Goal: Transaction & Acquisition: Purchase product/service

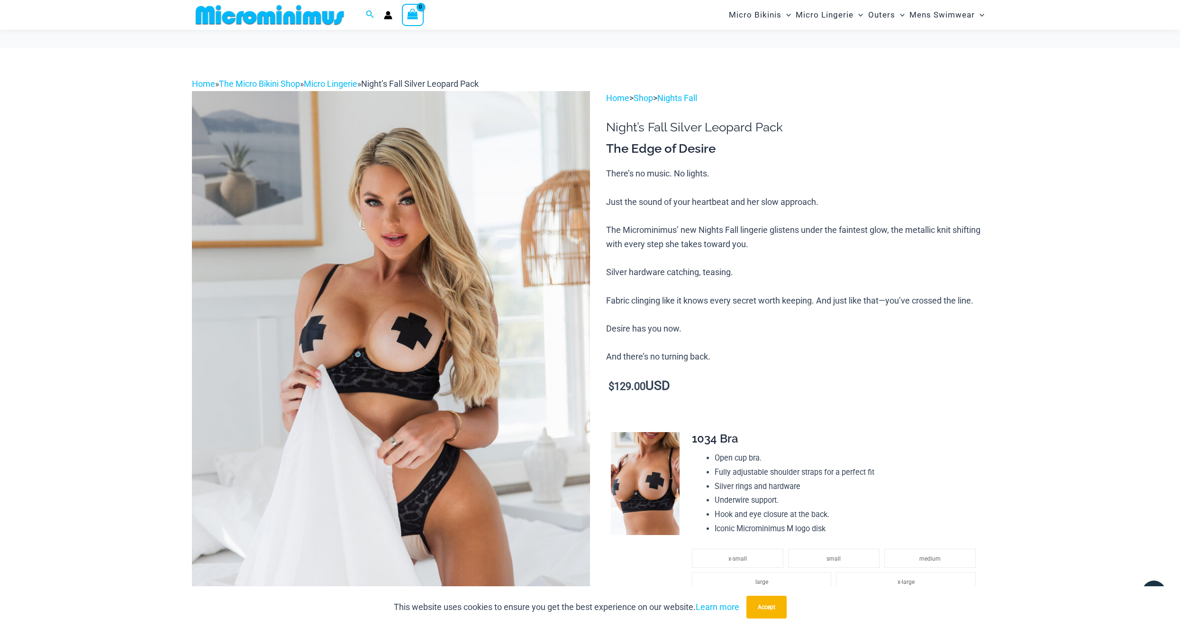
scroll to position [540, 0]
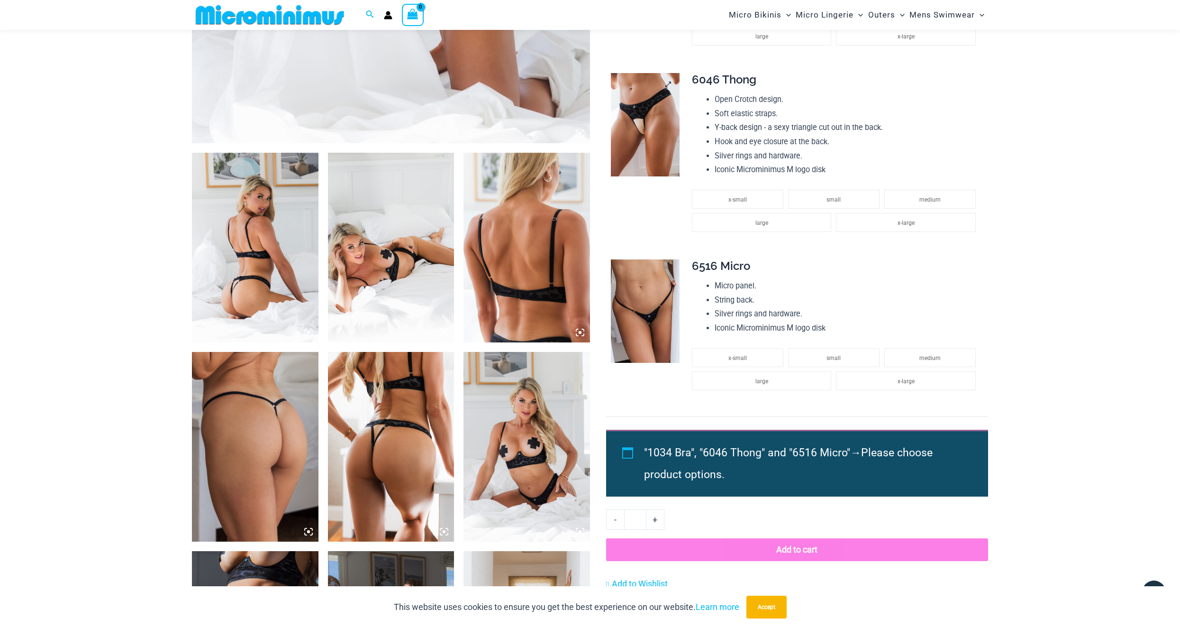
click at [650, 119] on img at bounding box center [645, 124] width 69 height 103
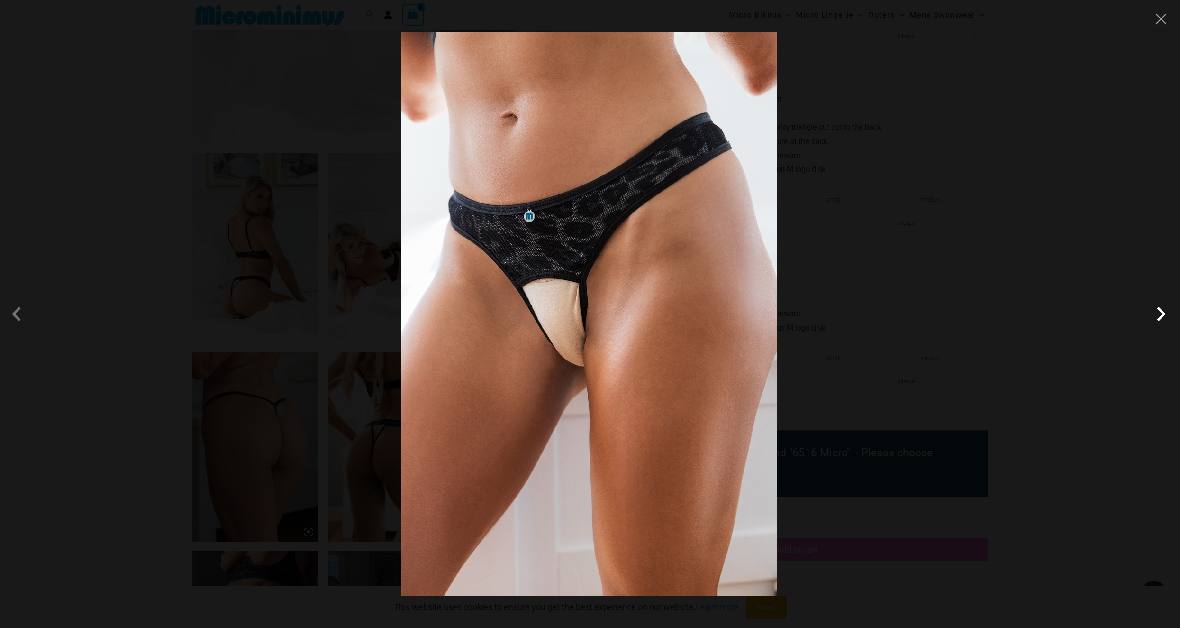
click at [1163, 314] on span at bounding box center [1161, 314] width 28 height 28
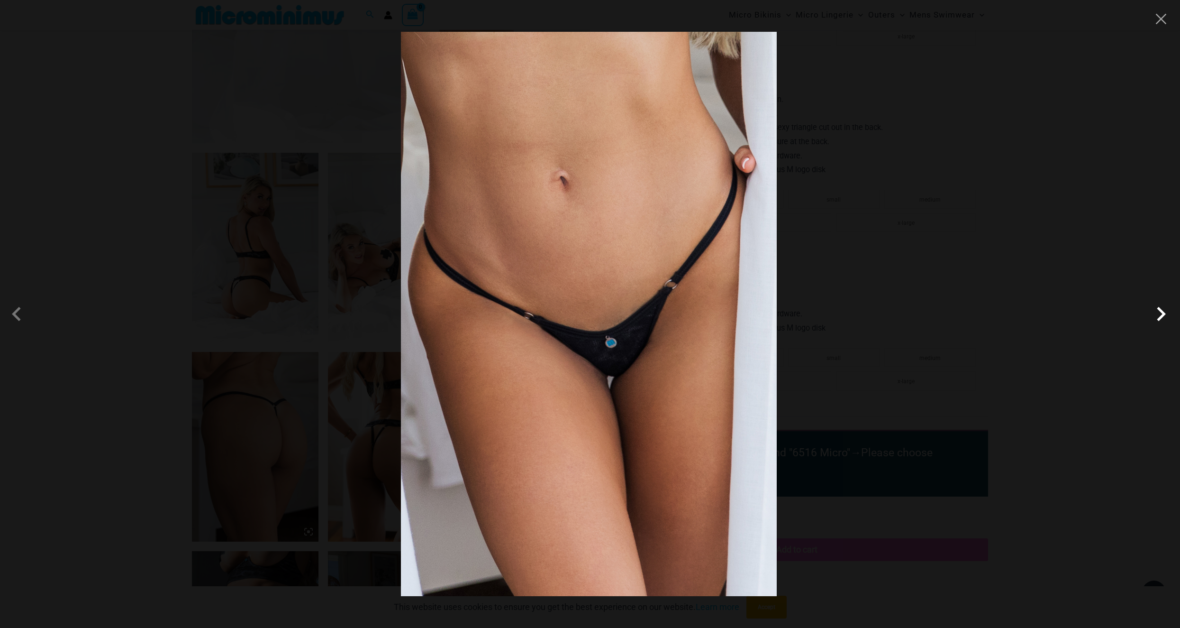
click at [1163, 314] on span at bounding box center [1161, 314] width 28 height 28
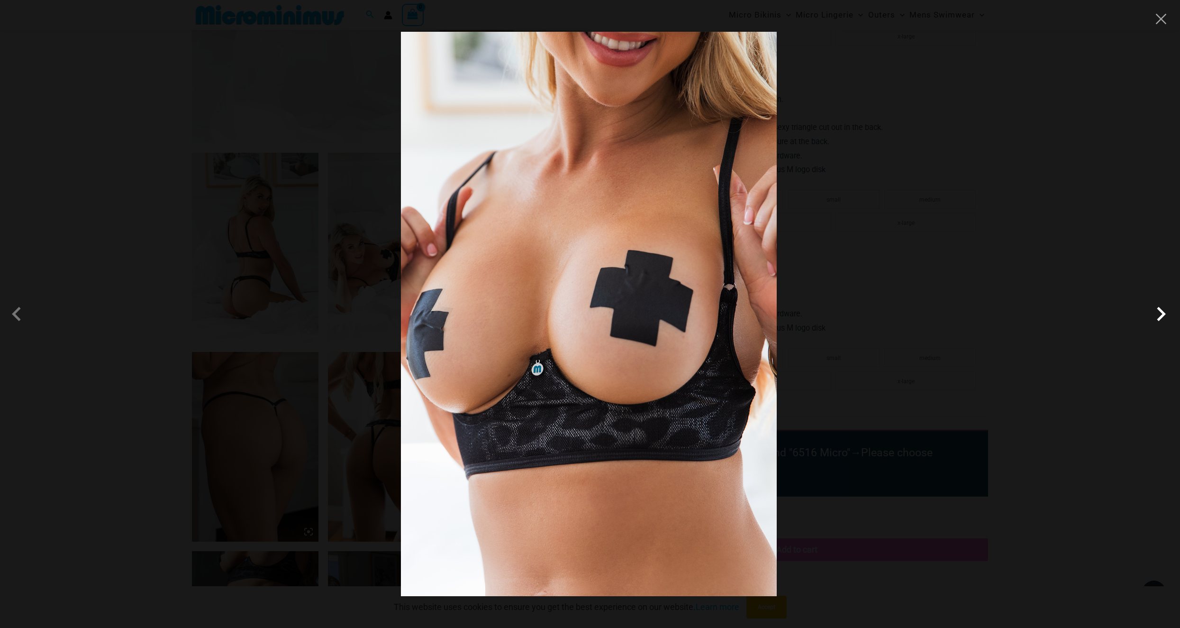
click at [1163, 314] on span at bounding box center [1161, 314] width 28 height 28
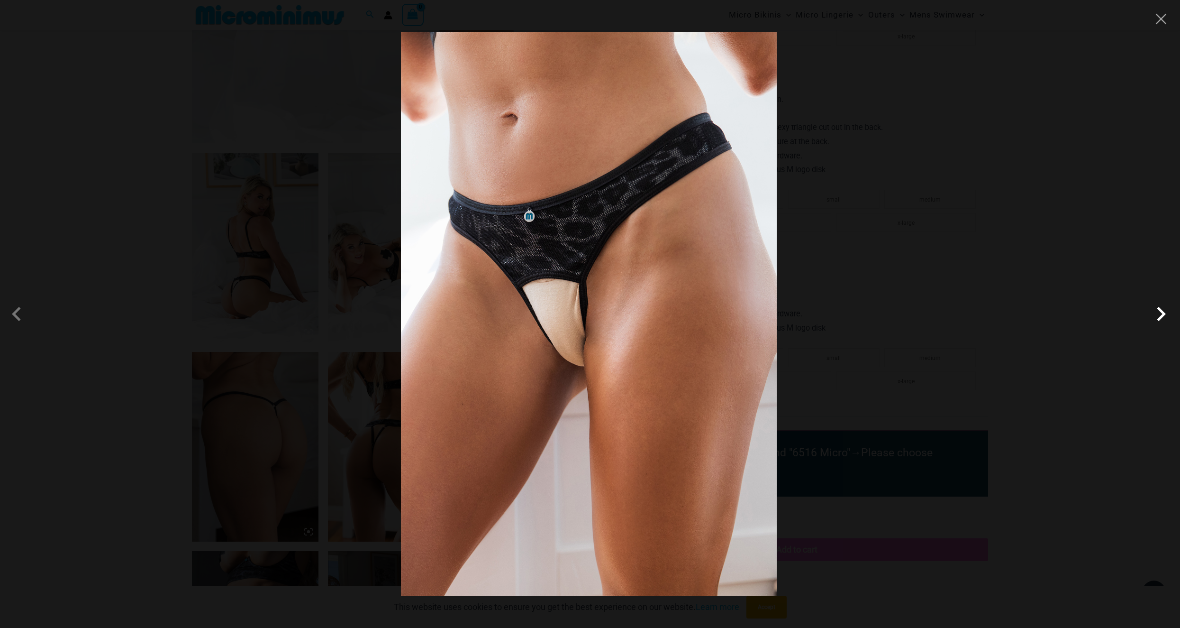
click at [1163, 314] on span at bounding box center [1161, 314] width 28 height 28
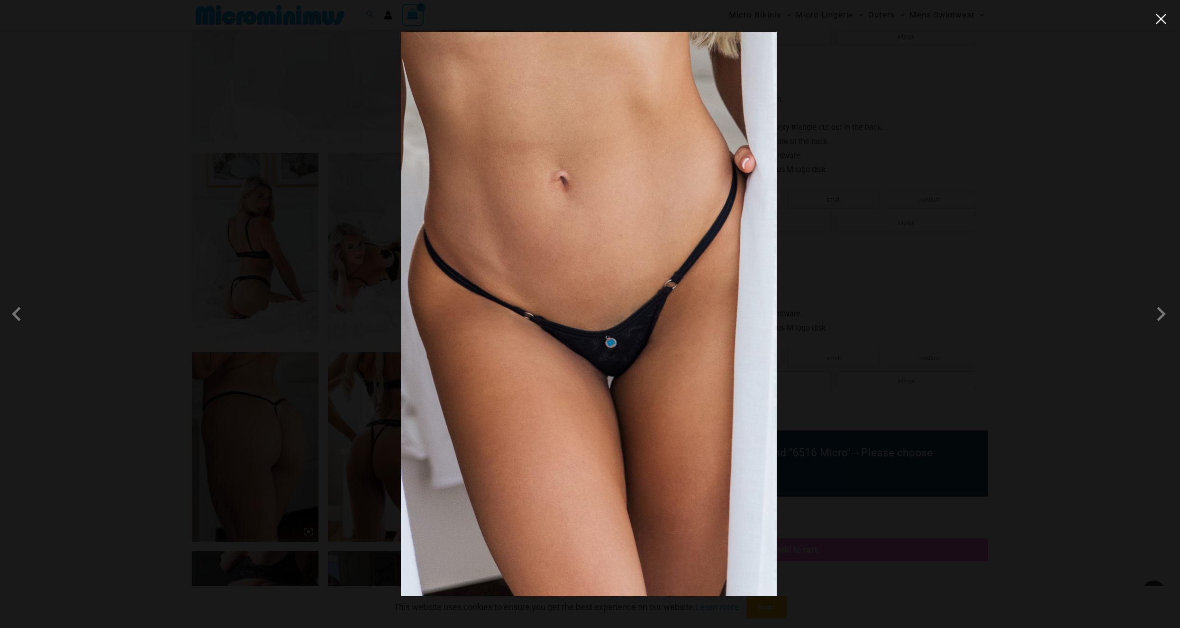
click at [1156, 12] on button "Close" at bounding box center [1161, 19] width 14 height 14
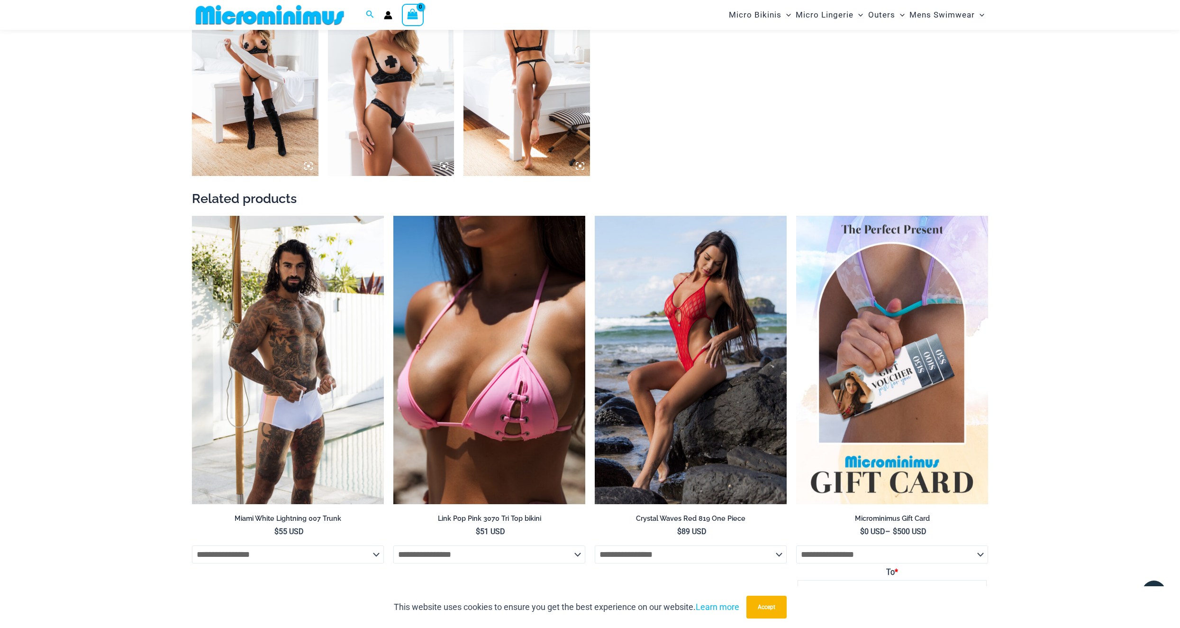
scroll to position [1529, 0]
